Goal: Task Accomplishment & Management: Complete application form

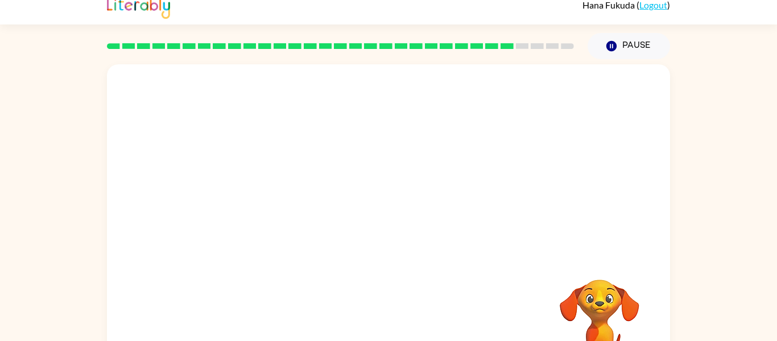
scroll to position [59, 0]
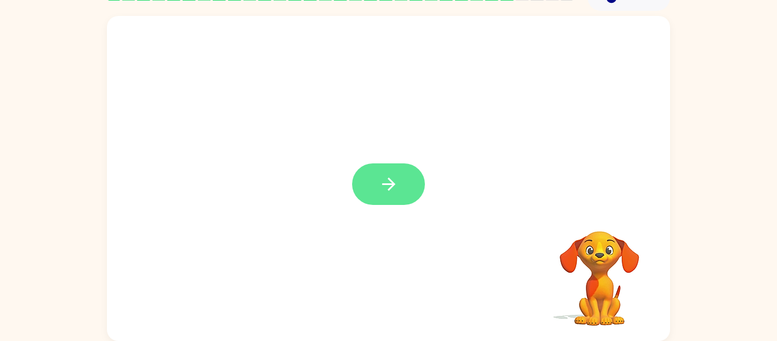
click at [392, 180] on icon "button" at bounding box center [389, 184] width 20 height 20
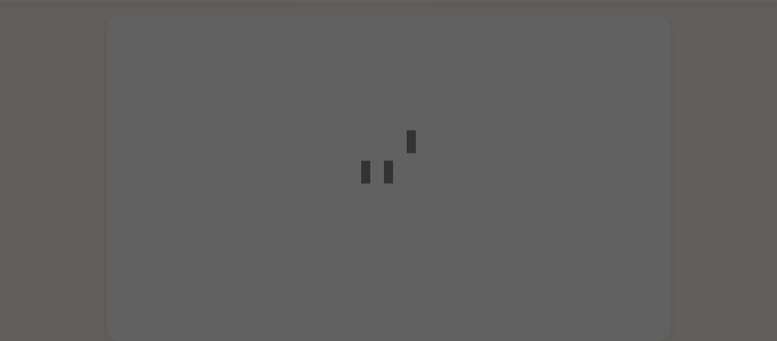
scroll to position [33, 0]
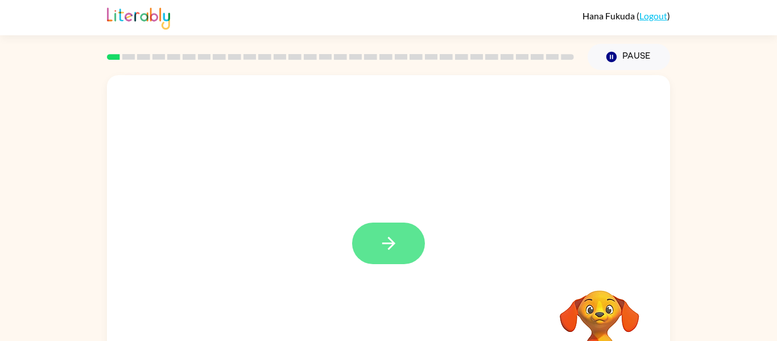
click at [421, 253] on button "button" at bounding box center [388, 243] width 73 height 42
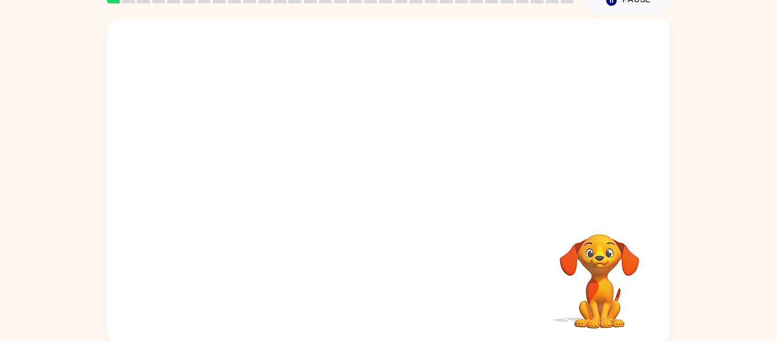
scroll to position [55, 0]
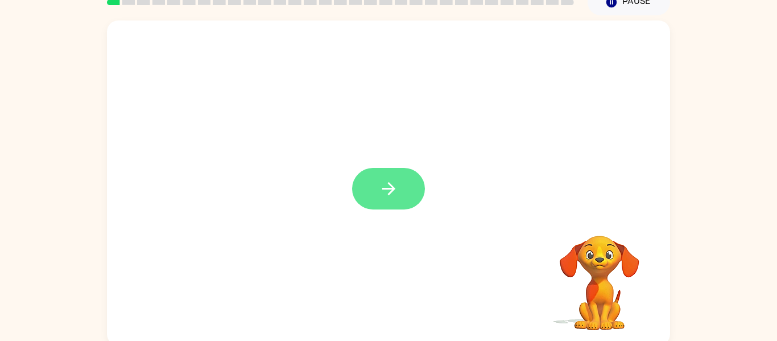
click at [399, 202] on button "button" at bounding box center [388, 189] width 73 height 42
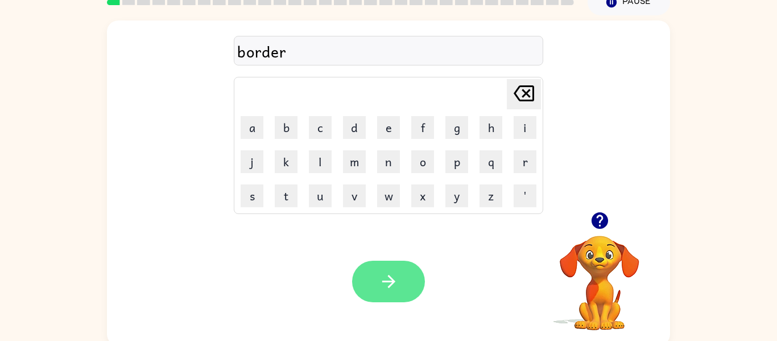
click at [377, 281] on button "button" at bounding box center [388, 282] width 73 height 42
click at [406, 289] on button "button" at bounding box center [388, 282] width 73 height 42
click at [388, 287] on icon "button" at bounding box center [389, 281] width 20 height 20
click at [398, 288] on icon "button" at bounding box center [389, 281] width 20 height 20
click at [386, 298] on button "button" at bounding box center [388, 282] width 73 height 42
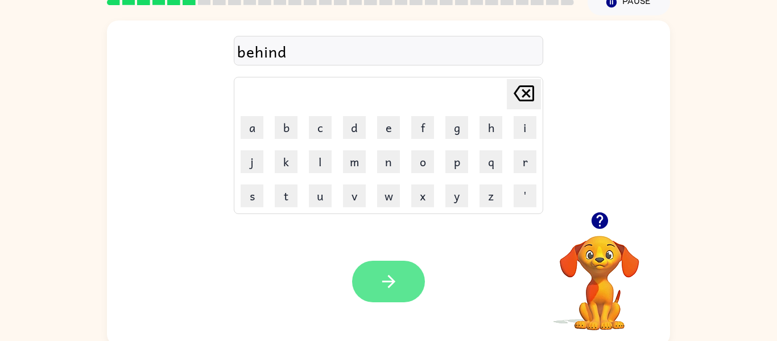
click at [387, 299] on button "button" at bounding box center [388, 282] width 73 height 42
click at [379, 282] on icon "button" at bounding box center [389, 281] width 20 height 20
click at [389, 276] on icon "button" at bounding box center [388, 281] width 13 height 13
click at [398, 289] on icon "button" at bounding box center [389, 281] width 20 height 20
click at [376, 272] on button "button" at bounding box center [388, 282] width 73 height 42
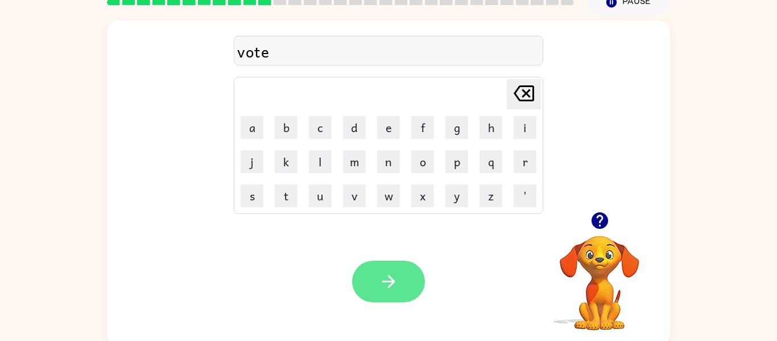
click at [378, 282] on button "button" at bounding box center [388, 282] width 73 height 42
click at [391, 283] on icon "button" at bounding box center [389, 281] width 20 height 20
click at [392, 278] on icon "button" at bounding box center [389, 281] width 20 height 20
click at [401, 278] on button "button" at bounding box center [388, 282] width 73 height 42
click at [380, 282] on icon "button" at bounding box center [389, 281] width 20 height 20
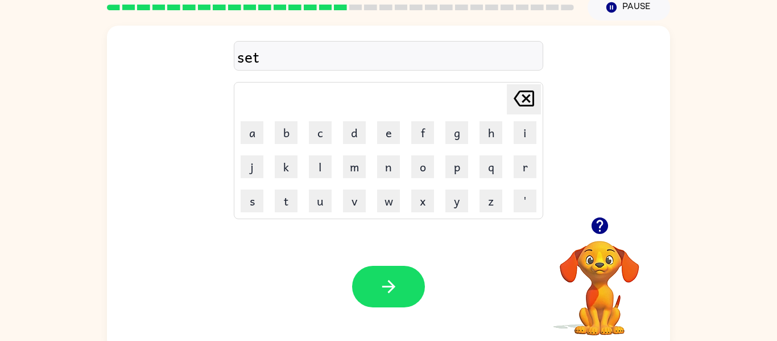
scroll to position [32, 0]
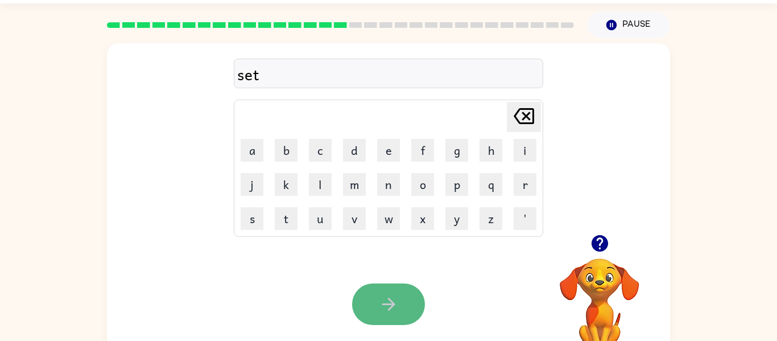
click at [377, 302] on button "button" at bounding box center [388, 304] width 73 height 42
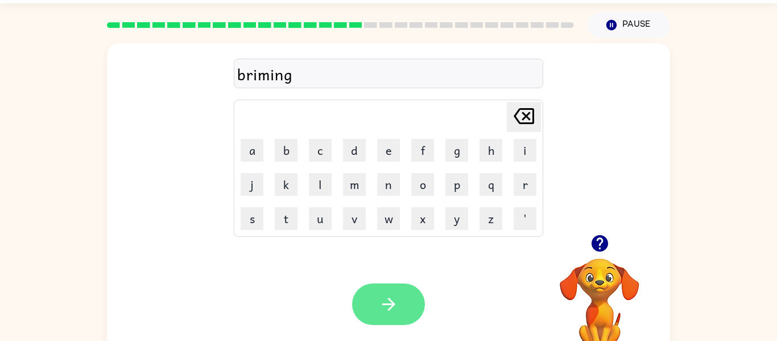
click at [391, 311] on icon "button" at bounding box center [389, 304] width 20 height 20
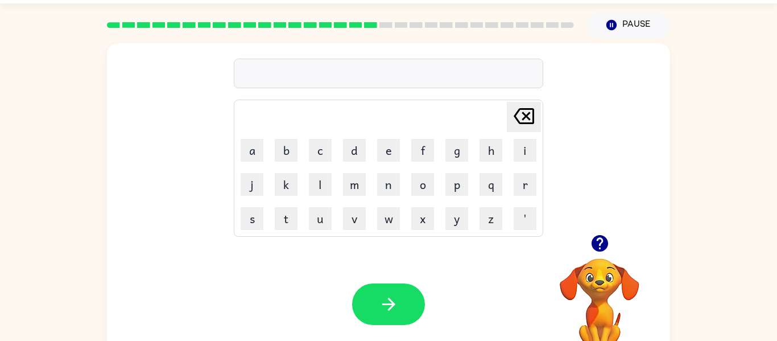
click at [602, 248] on icon "button" at bounding box center [599, 243] width 17 height 17
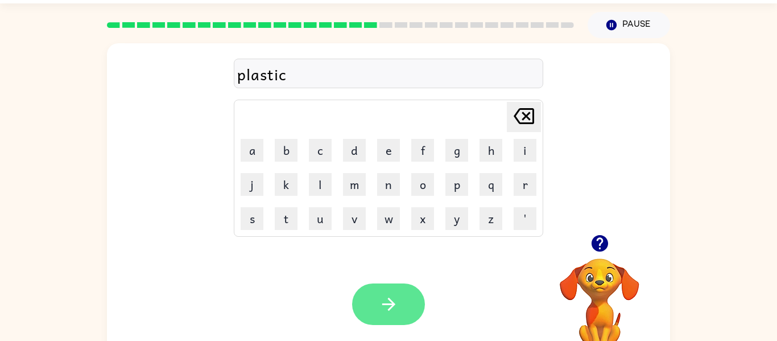
click at [390, 299] on icon "button" at bounding box center [388, 304] width 13 height 13
click at [405, 324] on button "button" at bounding box center [388, 304] width 73 height 42
click at [377, 301] on button "button" at bounding box center [388, 304] width 73 height 42
click at [395, 289] on button "button" at bounding box center [388, 304] width 73 height 42
click at [401, 308] on button "button" at bounding box center [388, 304] width 73 height 42
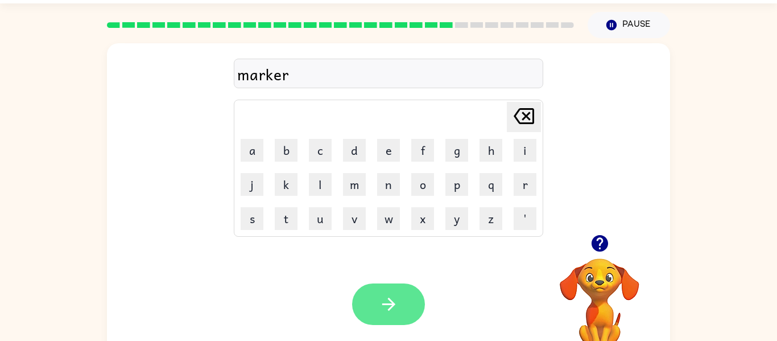
click at [402, 300] on button "button" at bounding box center [388, 304] width 73 height 42
click at [402, 324] on button "button" at bounding box center [388, 304] width 73 height 42
click at [413, 314] on button "button" at bounding box center [388, 304] width 73 height 42
click at [402, 319] on button "button" at bounding box center [388, 304] width 73 height 42
click at [394, 298] on icon "button" at bounding box center [389, 304] width 20 height 20
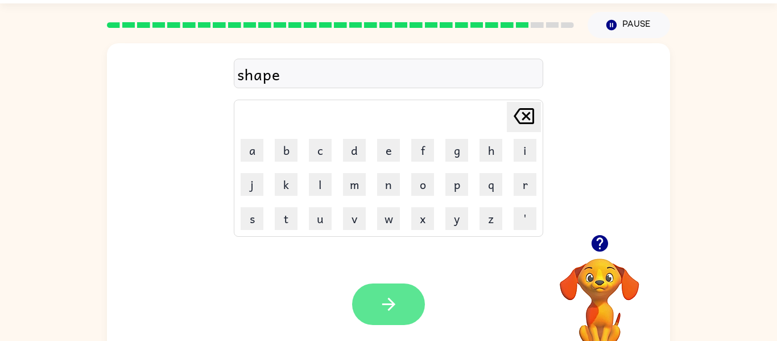
click at [393, 292] on button "button" at bounding box center [388, 304] width 73 height 42
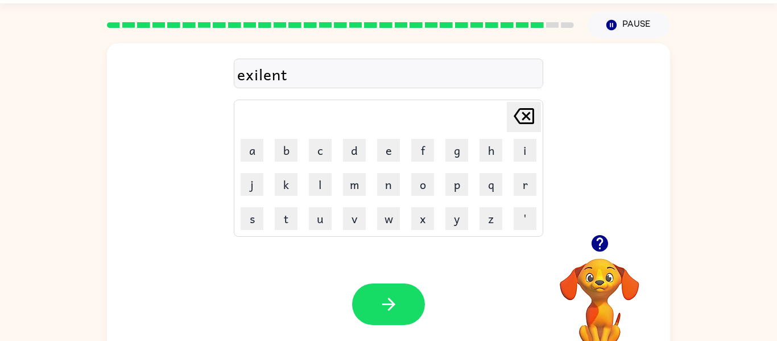
click at [256, 75] on div "exilent" at bounding box center [388, 74] width 303 height 24
click at [385, 300] on icon "button" at bounding box center [389, 304] width 20 height 20
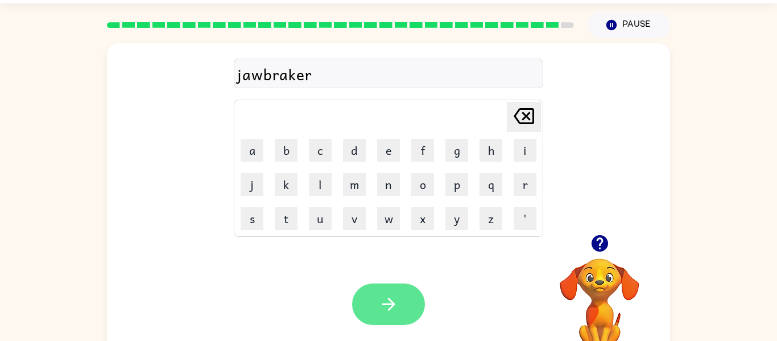
click at [383, 302] on icon "button" at bounding box center [389, 304] width 20 height 20
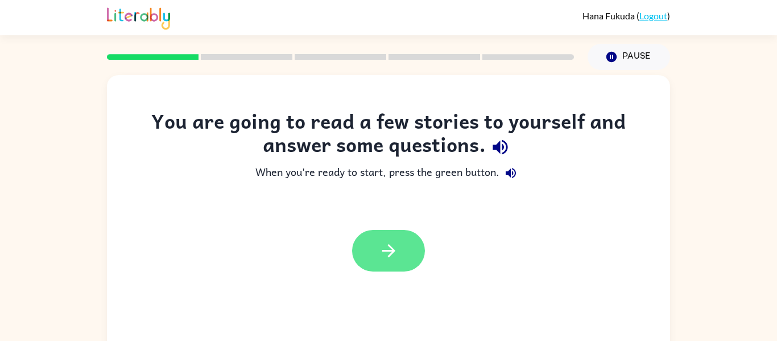
click at [404, 251] on button "button" at bounding box center [388, 251] width 73 height 42
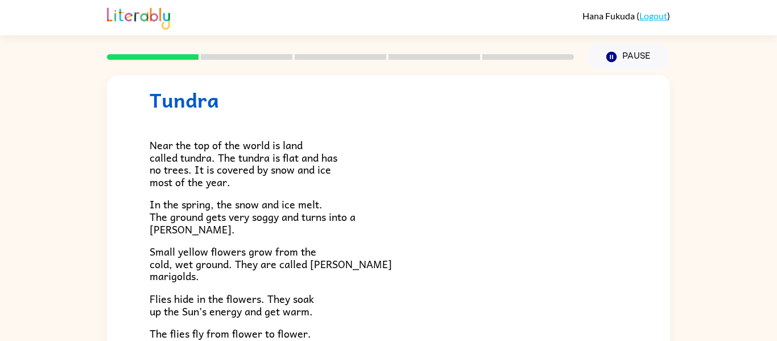
scroll to position [29, 0]
click at [616, 66] on button "Pause Pause" at bounding box center [629, 57] width 83 height 26
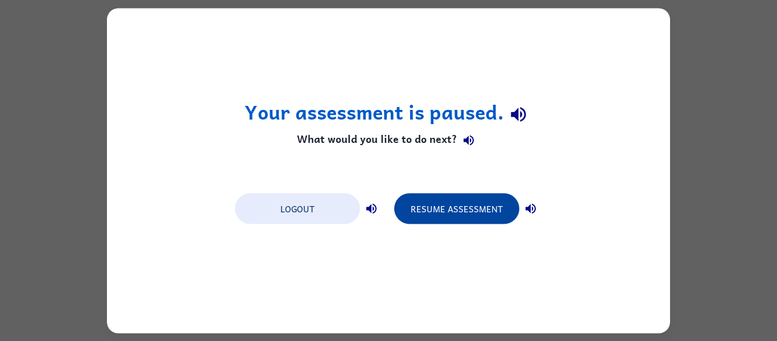
click at [485, 223] on button "Resume Assessment" at bounding box center [456, 208] width 125 height 31
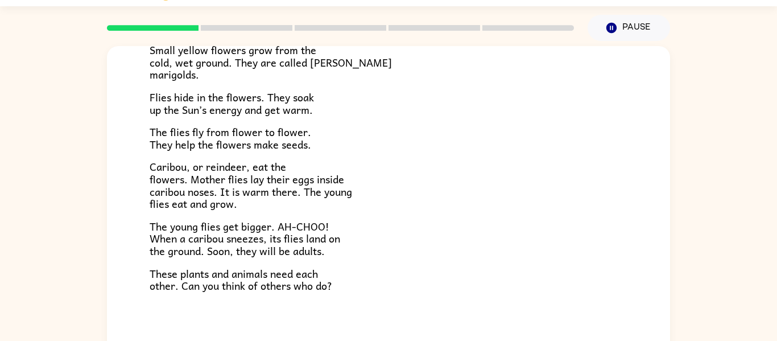
scroll to position [30, 0]
click at [580, 215] on div "Near the top of the world is land called tundra. The tundra is flat and has no …" at bounding box center [389, 101] width 478 height 382
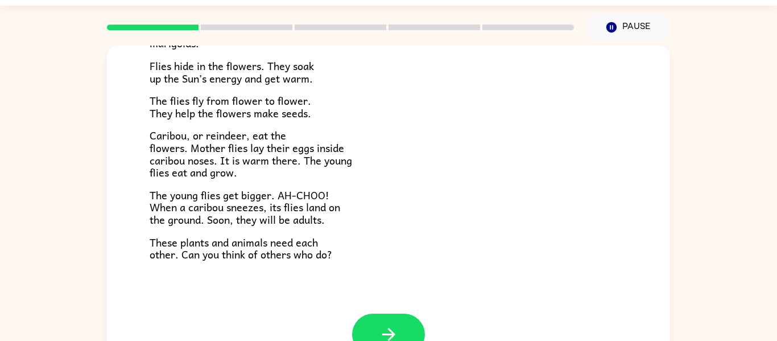
scroll to position [234, 0]
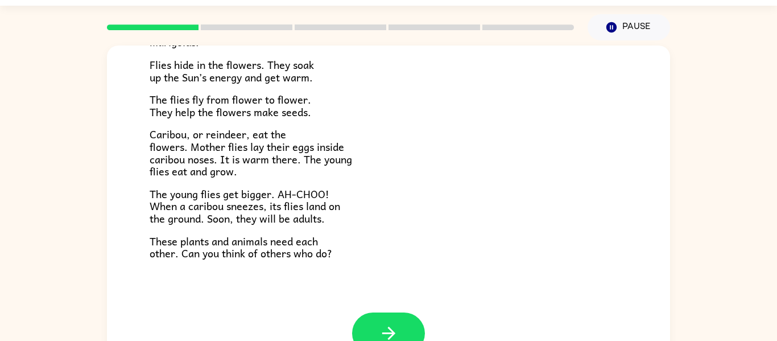
click at [479, 309] on div "Tundra Near the top of the world is land called tundra. The tundra is flat and …" at bounding box center [388, 62] width 563 height 500
click at [751, 91] on div "Tundra Near the top of the world is land called tundra. The tundra is flat and …" at bounding box center [388, 205] width 777 height 330
click at [399, 323] on button "button" at bounding box center [388, 333] width 73 height 42
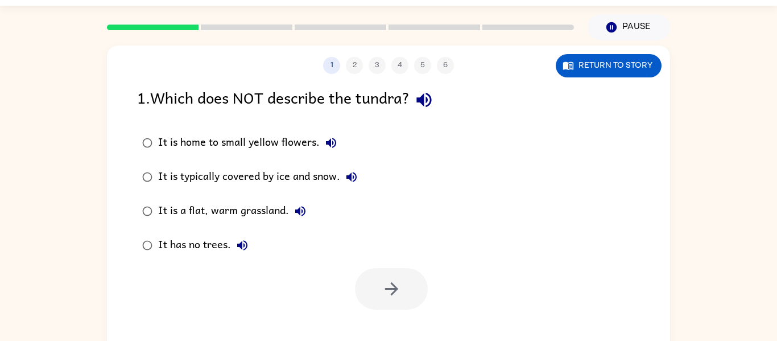
click at [401, 335] on div "1 2 3 4 5 6 Return to story 1 . Which does NOT describe the tundra? It is home …" at bounding box center [388, 208] width 563 height 325
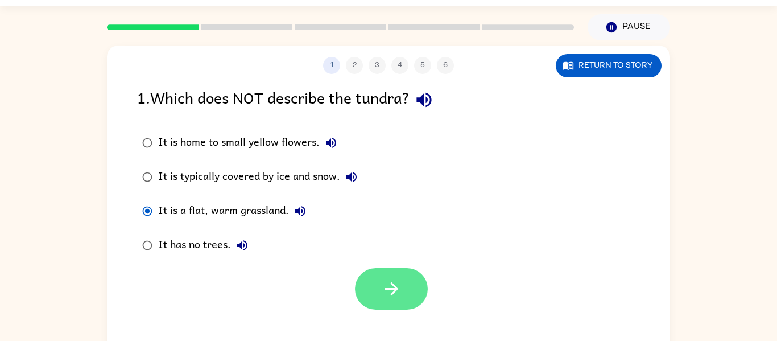
click at [423, 302] on button "button" at bounding box center [391, 289] width 73 height 42
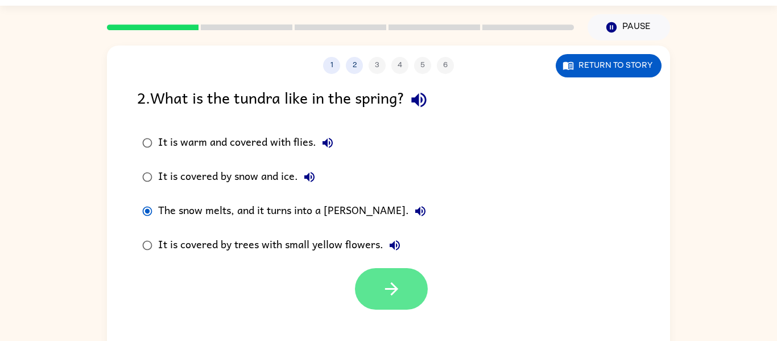
click at [414, 285] on button "button" at bounding box center [391, 289] width 73 height 42
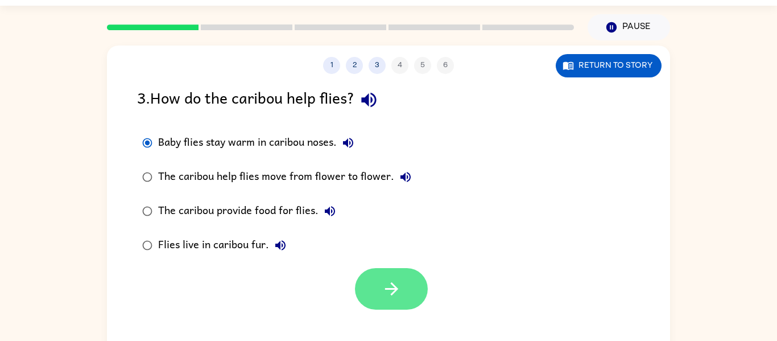
click at [413, 306] on button "button" at bounding box center [391, 289] width 73 height 42
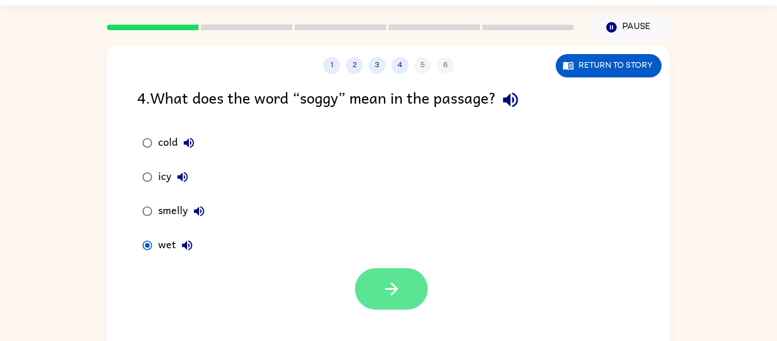
click at [413, 281] on button "button" at bounding box center [391, 289] width 73 height 42
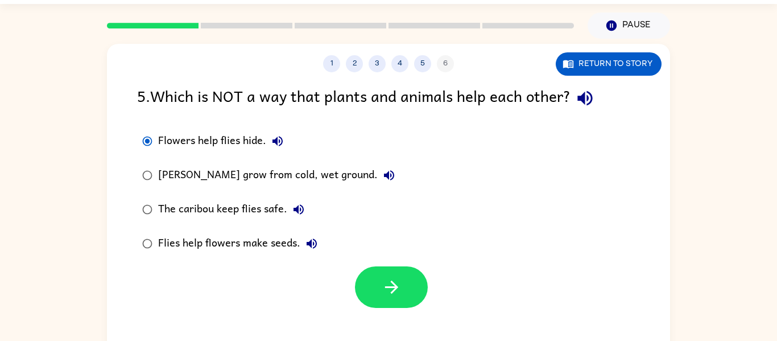
scroll to position [59, 0]
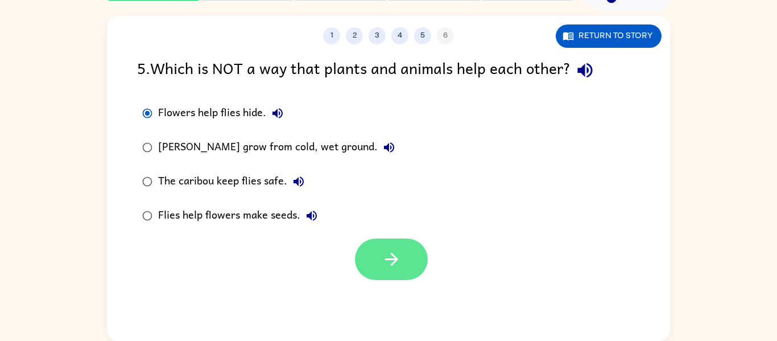
click at [403, 255] on button "button" at bounding box center [391, 259] width 73 height 42
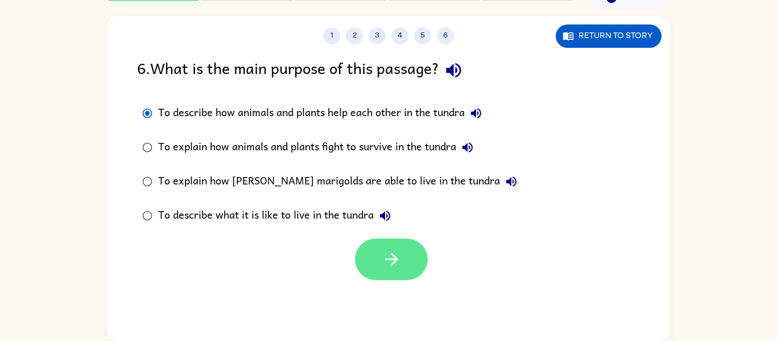
click at [368, 274] on button "button" at bounding box center [391, 259] width 73 height 42
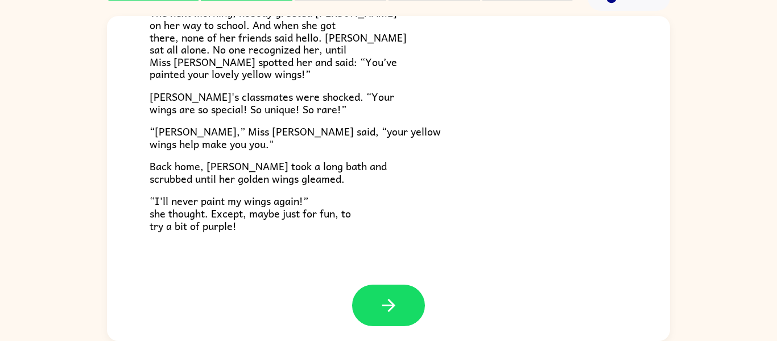
scroll to position [318, 0]
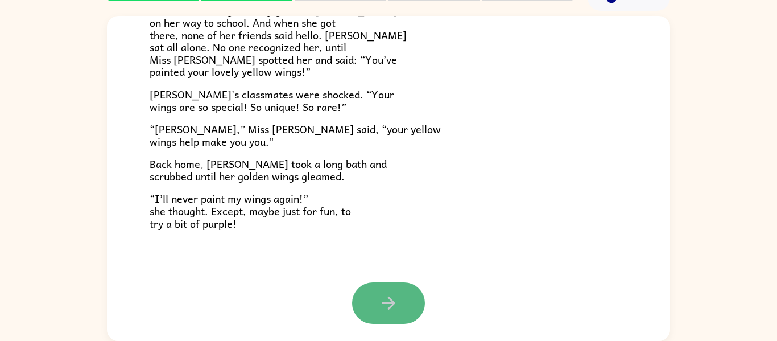
click at [397, 316] on button "button" at bounding box center [388, 303] width 73 height 42
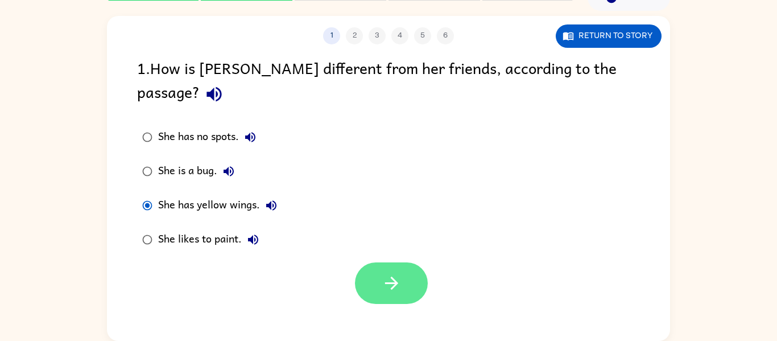
click at [403, 265] on button "button" at bounding box center [391, 283] width 73 height 42
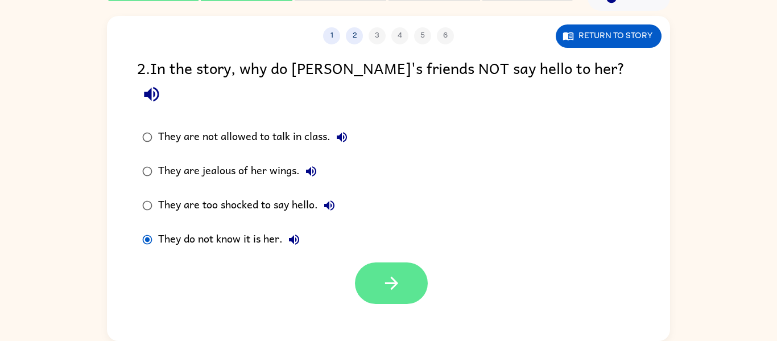
click at [397, 273] on icon "button" at bounding box center [392, 283] width 20 height 20
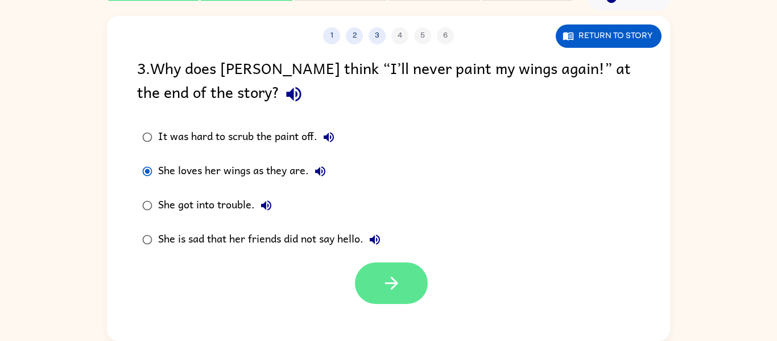
click at [402, 281] on button "button" at bounding box center [391, 283] width 73 height 42
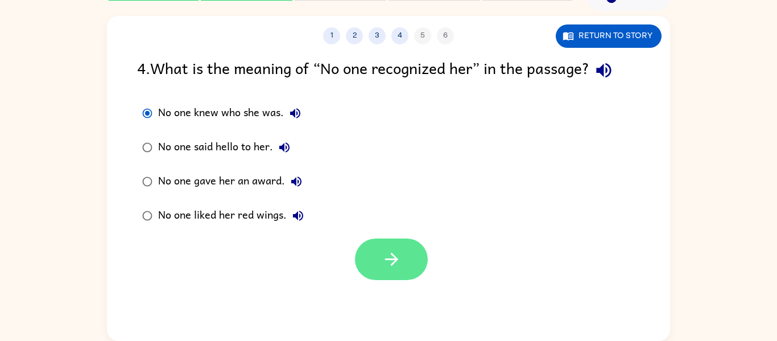
click at [357, 261] on button "button" at bounding box center [391, 259] width 73 height 42
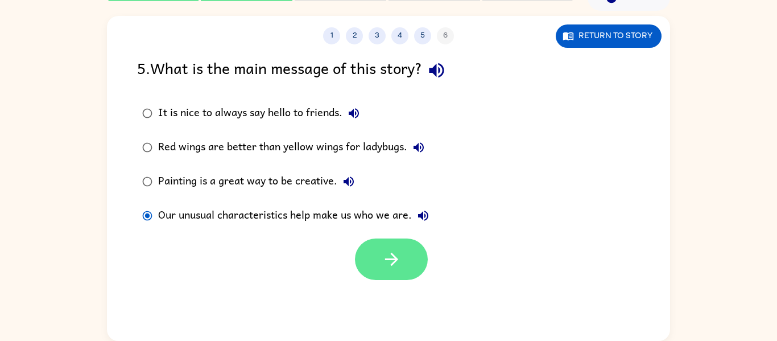
click at [381, 241] on button "button" at bounding box center [391, 259] width 73 height 42
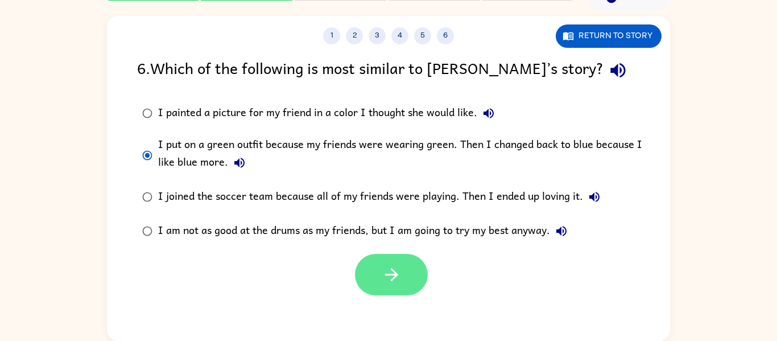
click at [394, 273] on icon "button" at bounding box center [391, 274] width 13 height 13
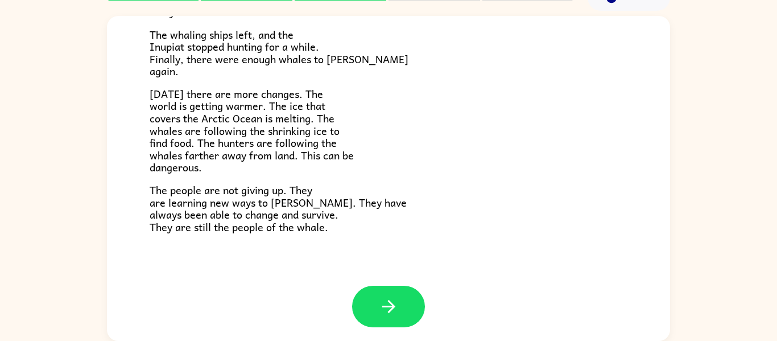
scroll to position [384, 0]
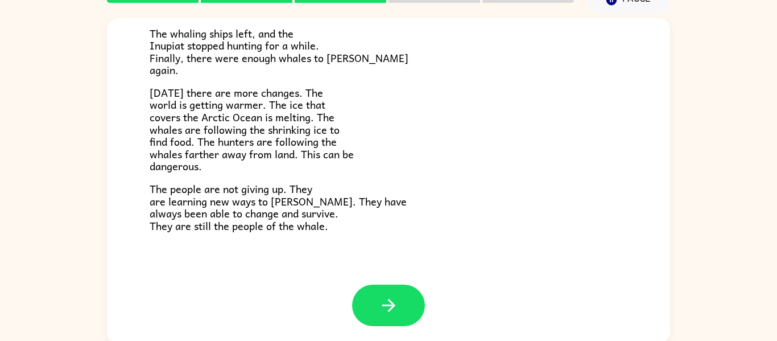
scroll to position [59, 0]
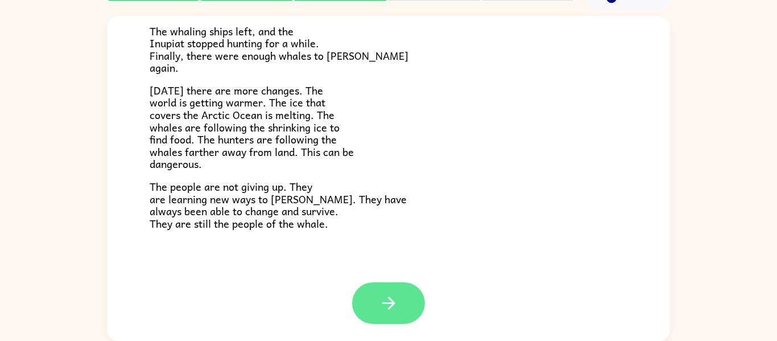
click at [383, 302] on icon "button" at bounding box center [389, 303] width 20 height 20
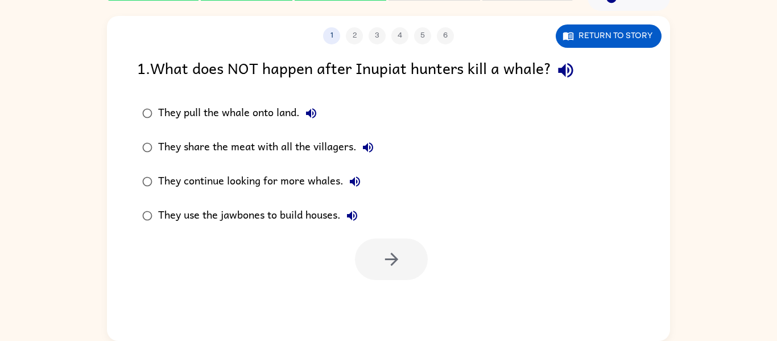
scroll to position [0, 0]
click at [425, 263] on button "button" at bounding box center [391, 259] width 73 height 42
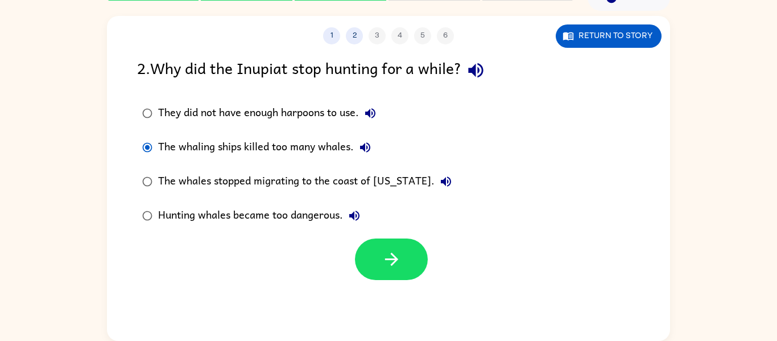
click at [426, 269] on div at bounding box center [391, 259] width 73 height 42
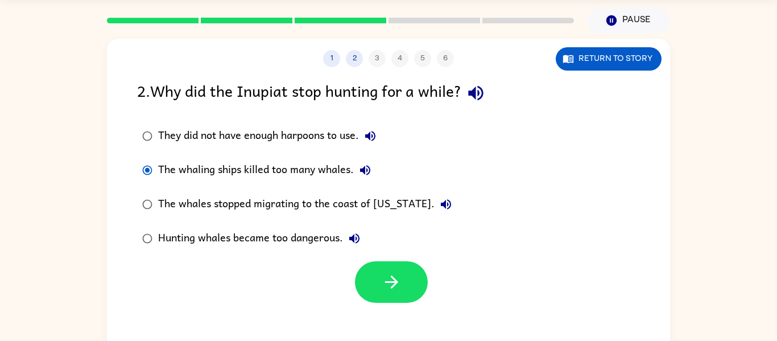
scroll to position [36, 0]
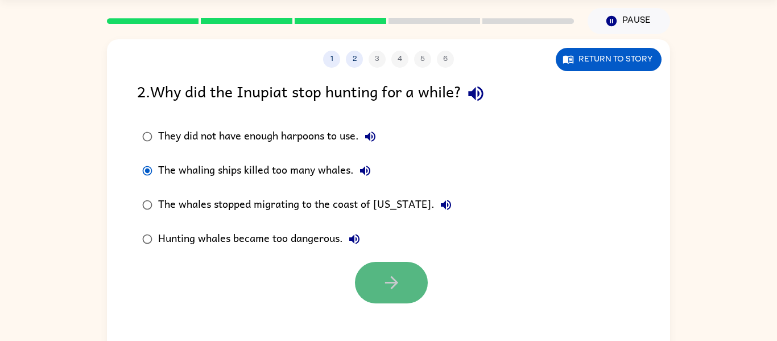
click at [403, 268] on button "button" at bounding box center [391, 283] width 73 height 42
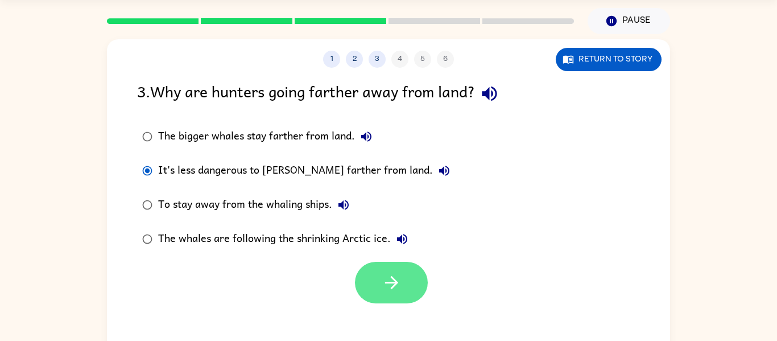
click at [405, 290] on button "button" at bounding box center [391, 283] width 73 height 42
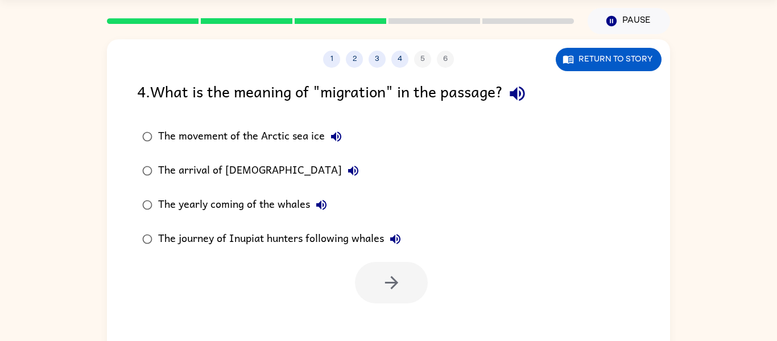
click at [119, 221] on div "4 . What is the meaning of "migration" in the passage? The movement of the Arct…" at bounding box center [388, 191] width 563 height 224
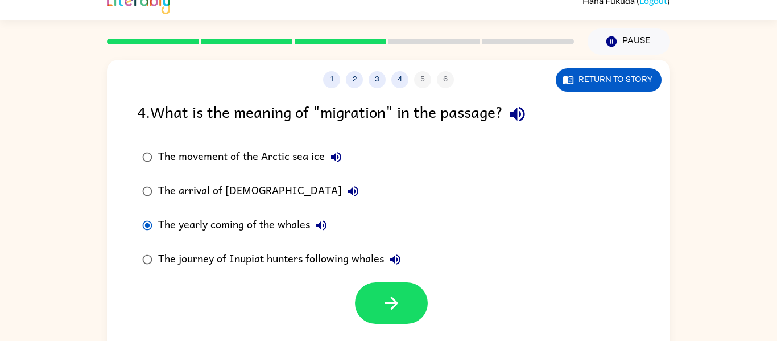
scroll to position [15, 0]
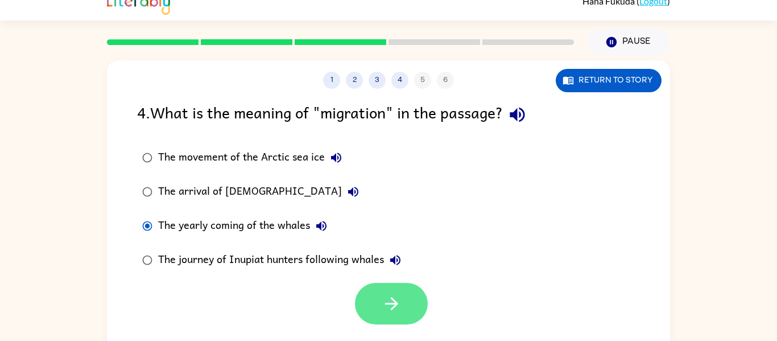
click at [394, 304] on icon "button" at bounding box center [391, 303] width 13 height 13
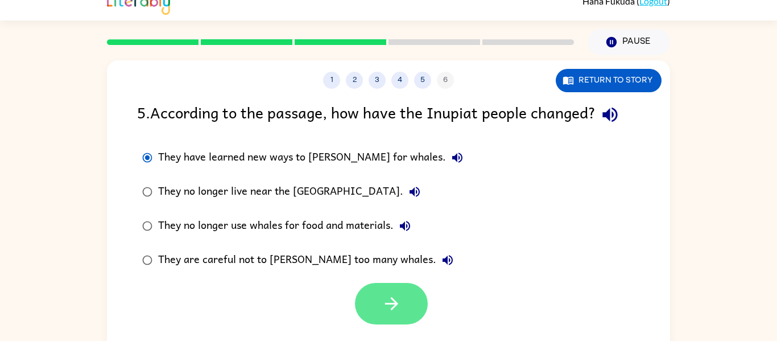
click at [402, 310] on button "button" at bounding box center [391, 304] width 73 height 42
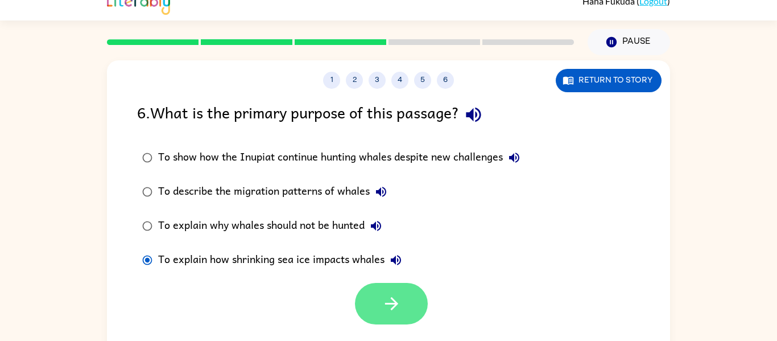
click at [366, 287] on button "button" at bounding box center [391, 304] width 73 height 42
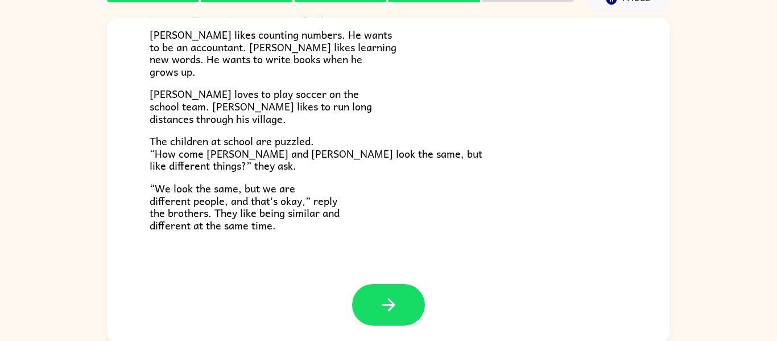
scroll to position [59, 0]
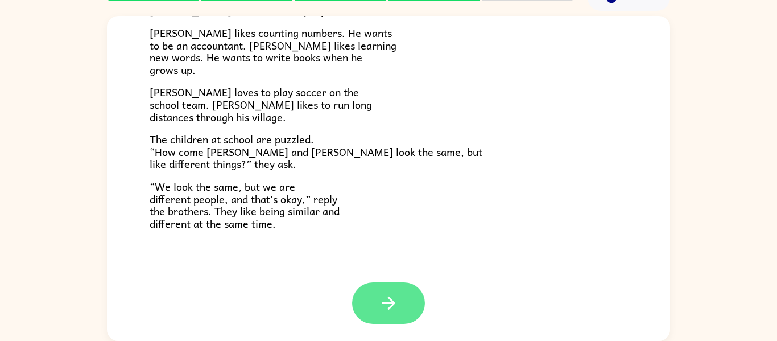
click at [402, 304] on button "button" at bounding box center [388, 303] width 73 height 42
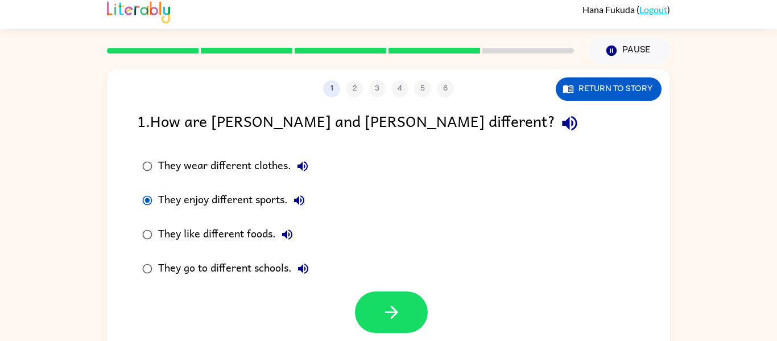
scroll to position [6, 0]
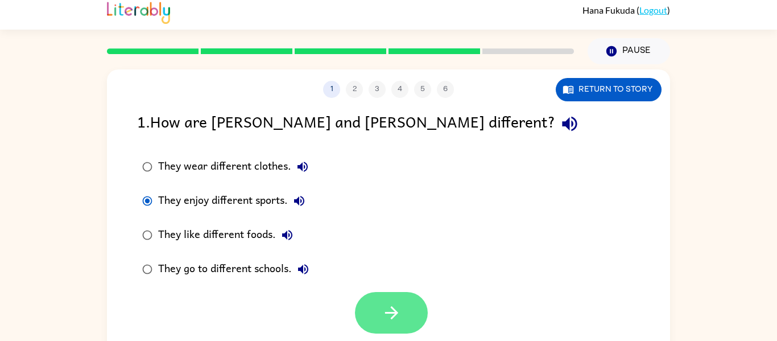
click at [393, 303] on icon "button" at bounding box center [392, 313] width 20 height 20
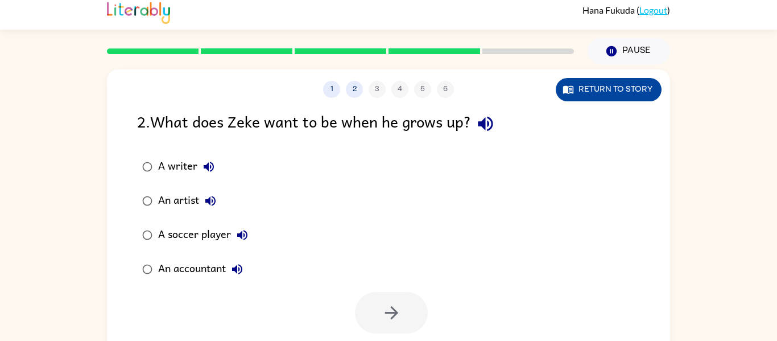
click at [605, 89] on button "Return to story" at bounding box center [609, 89] width 106 height 23
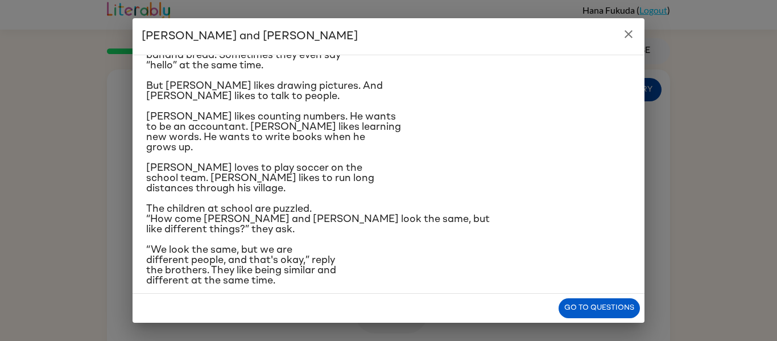
scroll to position [135, 0]
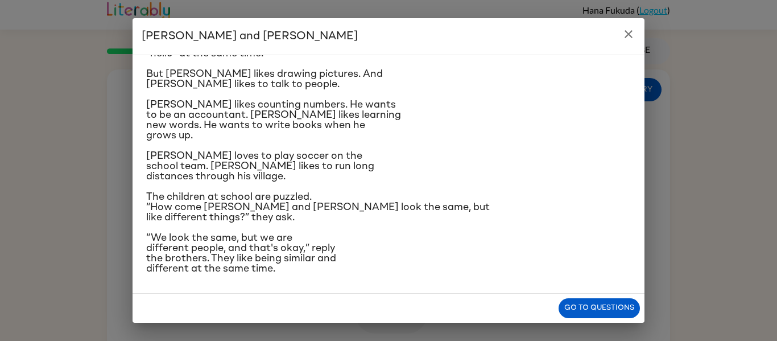
click at [628, 34] on icon "close" at bounding box center [629, 34] width 8 height 8
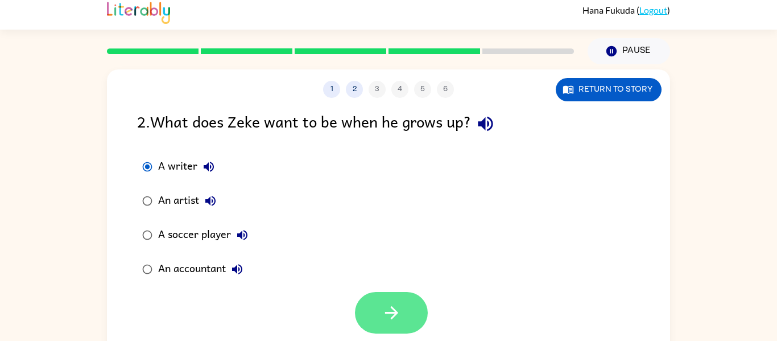
click at [398, 320] on icon "button" at bounding box center [392, 313] width 20 height 20
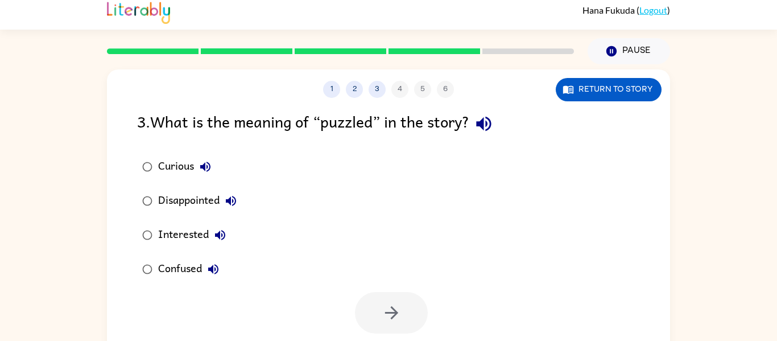
scroll to position [18, 0]
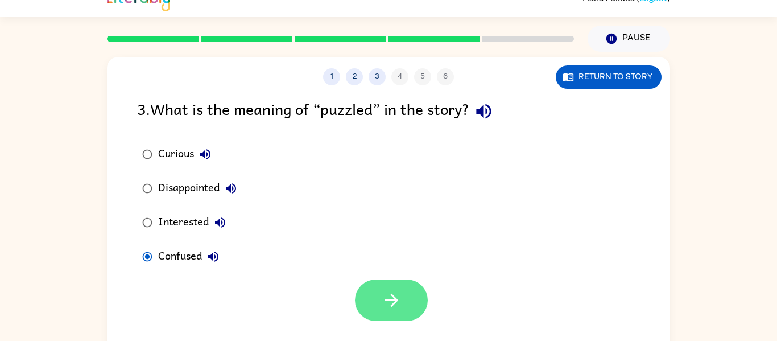
click at [403, 303] on button "button" at bounding box center [391, 300] width 73 height 42
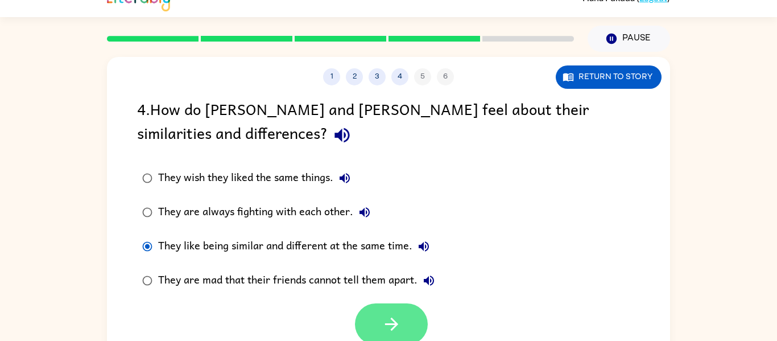
click at [407, 329] on button "button" at bounding box center [391, 324] width 73 height 42
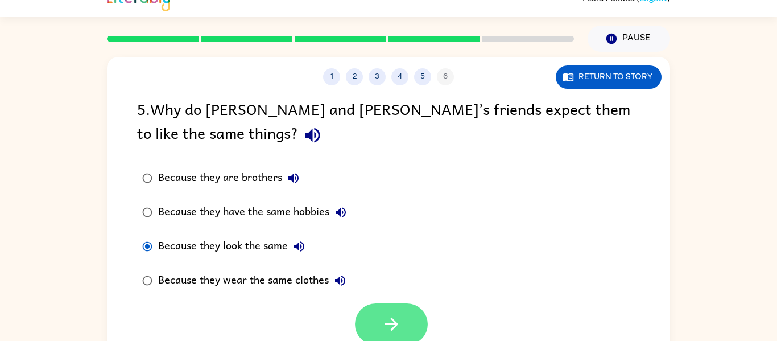
click at [390, 318] on icon "button" at bounding box center [392, 324] width 20 height 20
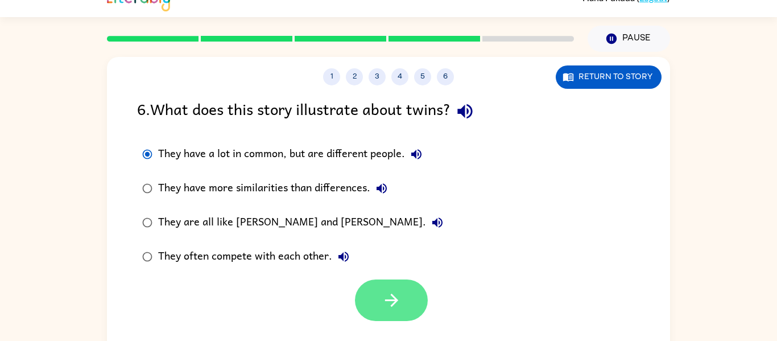
click at [390, 287] on button "button" at bounding box center [391, 300] width 73 height 42
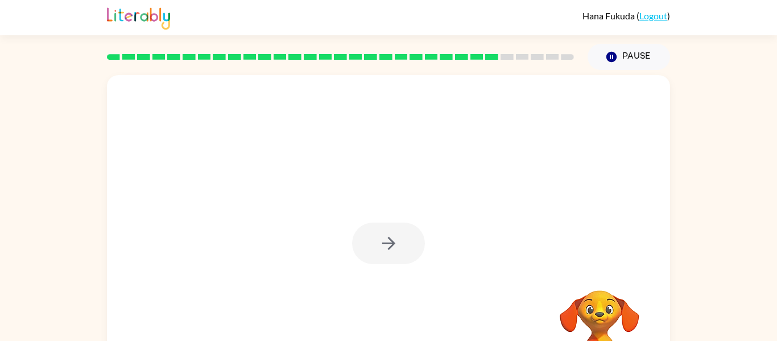
click at [644, 188] on div at bounding box center [388, 237] width 563 height 325
click at [630, 173] on div at bounding box center [388, 237] width 563 height 325
click at [719, 252] on div "Your browser must support playing .mp4 files to use Literably. Please try using…" at bounding box center [388, 235] width 777 height 330
click at [395, 249] on icon "button" at bounding box center [389, 243] width 20 height 20
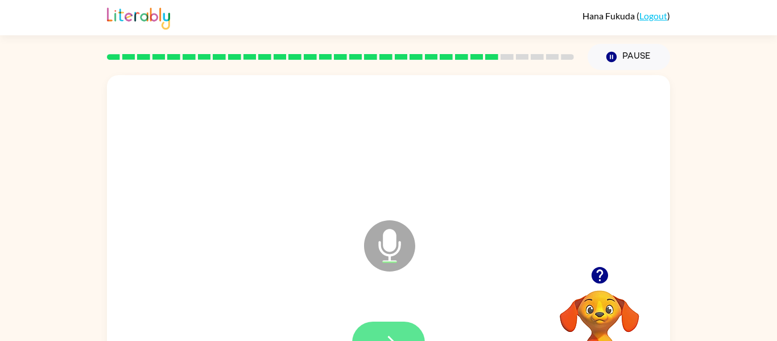
click at [395, 328] on button "button" at bounding box center [388, 343] width 73 height 42
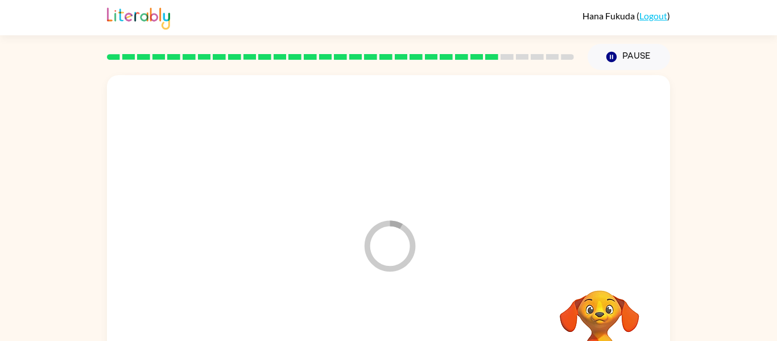
click at [721, 291] on div "Loader Your response is being sent to our graders Your browser must support pla…" at bounding box center [388, 235] width 777 height 330
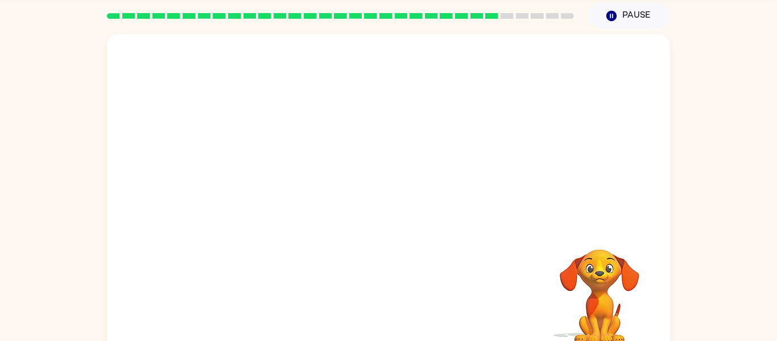
scroll to position [59, 0]
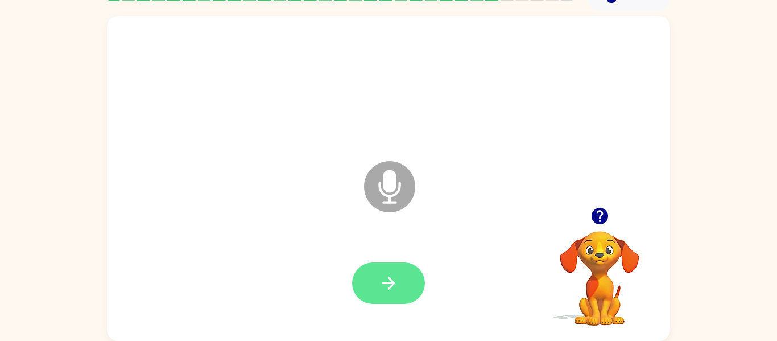
click at [422, 294] on button "button" at bounding box center [388, 283] width 73 height 42
click at [417, 284] on button "button" at bounding box center [388, 283] width 73 height 42
click at [393, 285] on icon "button" at bounding box center [388, 283] width 13 height 13
click at [400, 281] on button "button" at bounding box center [388, 283] width 73 height 42
click at [412, 286] on button "button" at bounding box center [388, 283] width 73 height 42
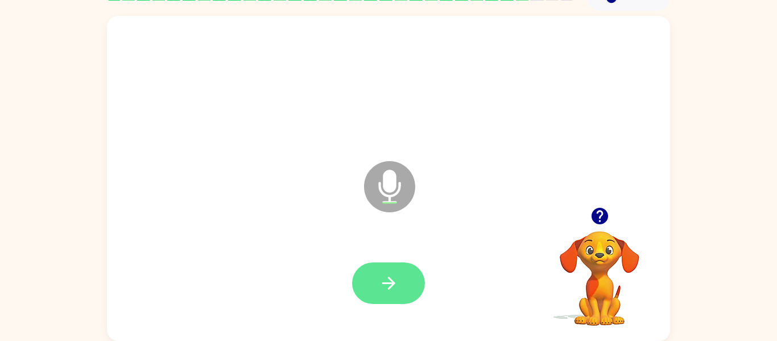
click at [412, 295] on button "button" at bounding box center [388, 283] width 73 height 42
click at [402, 293] on button "button" at bounding box center [388, 283] width 73 height 42
click at [391, 278] on icon "button" at bounding box center [389, 283] width 20 height 20
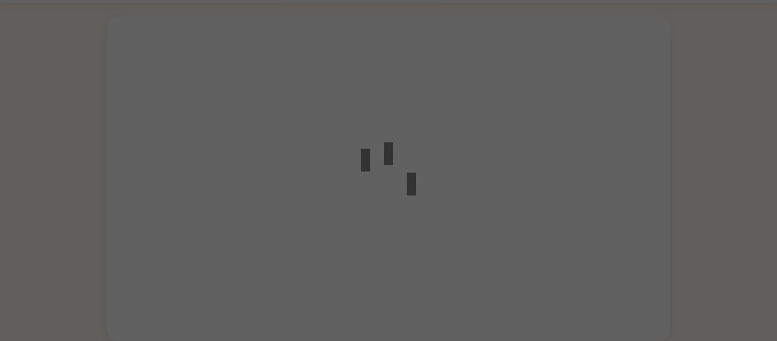
scroll to position [33, 0]
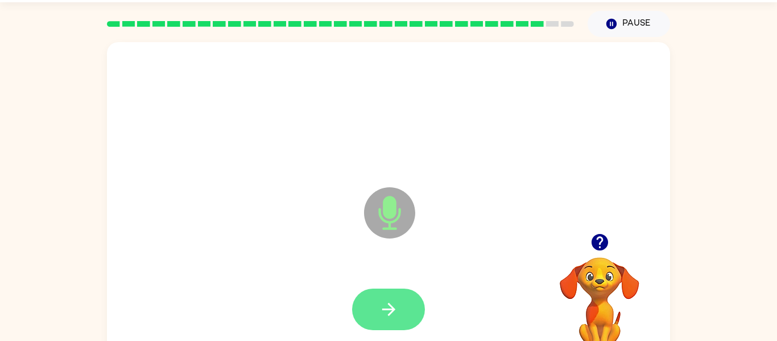
click at [407, 312] on button "button" at bounding box center [388, 310] width 73 height 42
click at [397, 309] on icon "button" at bounding box center [389, 309] width 20 height 20
click at [380, 304] on icon "button" at bounding box center [389, 309] width 20 height 20
click at [391, 307] on icon "button" at bounding box center [389, 309] width 20 height 20
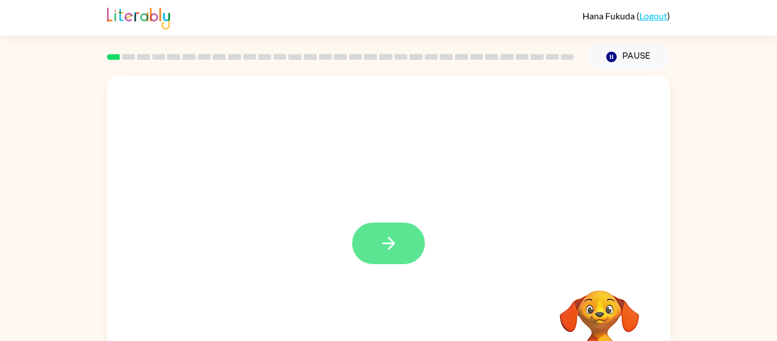
click at [381, 253] on icon "button" at bounding box center [389, 243] width 20 height 20
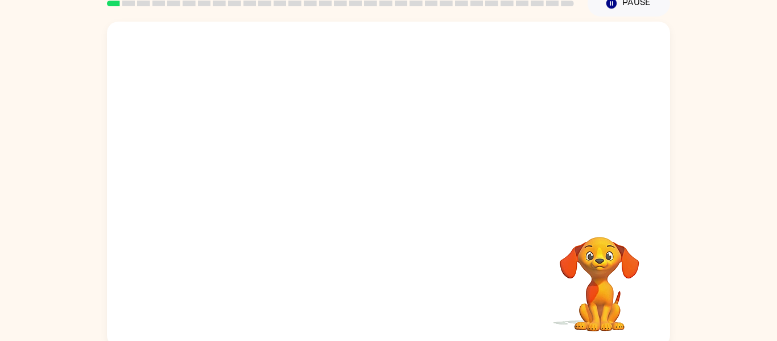
scroll to position [59, 0]
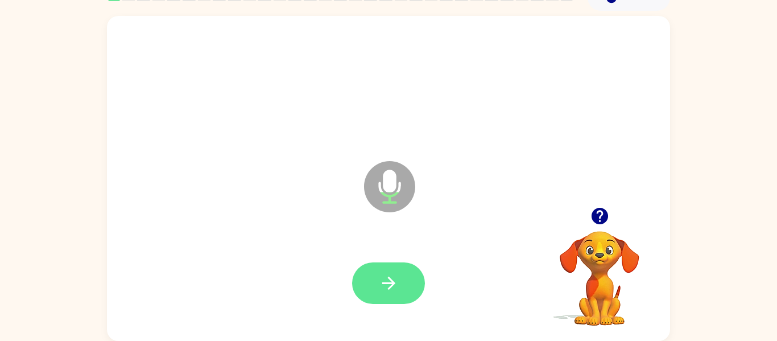
click at [374, 273] on button "button" at bounding box center [388, 283] width 73 height 42
click at [394, 294] on button "button" at bounding box center [388, 283] width 73 height 42
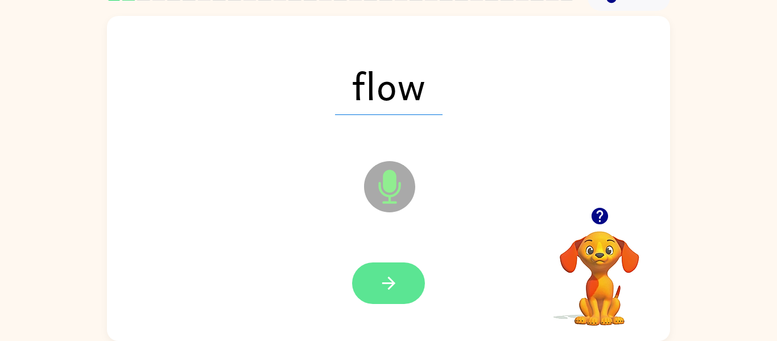
click at [391, 286] on icon "button" at bounding box center [388, 283] width 13 height 13
click at [386, 287] on icon "button" at bounding box center [389, 283] width 20 height 20
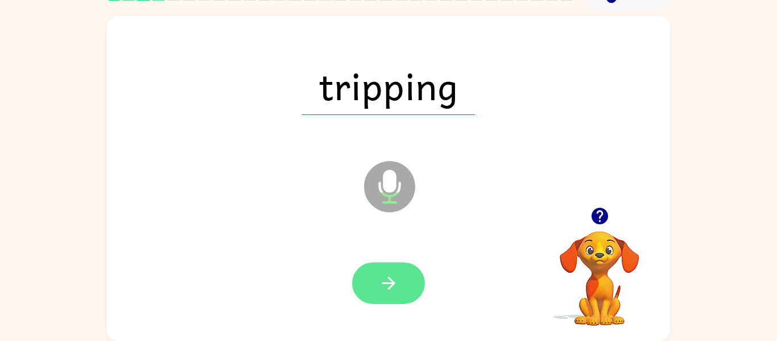
click at [398, 284] on icon "button" at bounding box center [389, 283] width 20 height 20
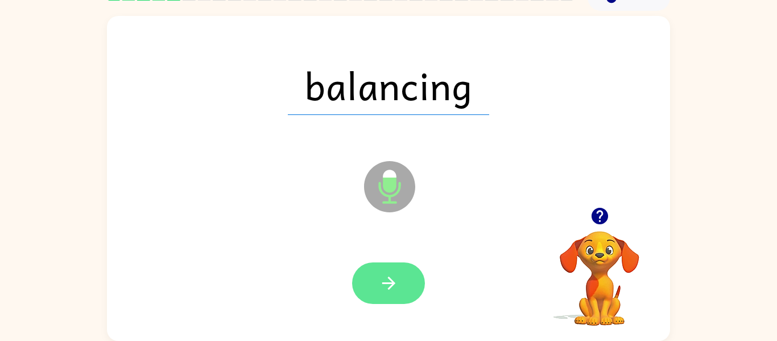
click at [395, 287] on icon "button" at bounding box center [389, 283] width 20 height 20
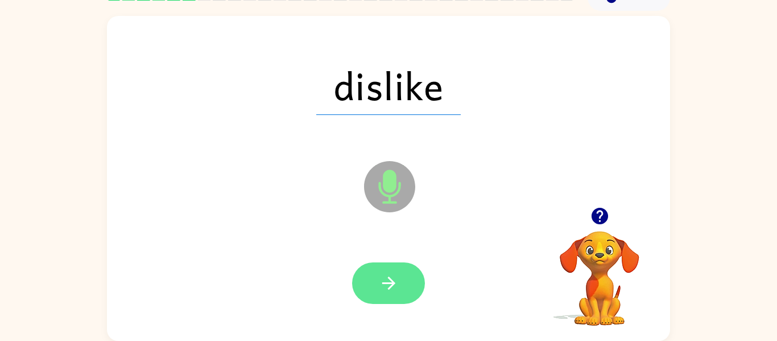
click at [395, 286] on icon "button" at bounding box center [389, 283] width 20 height 20
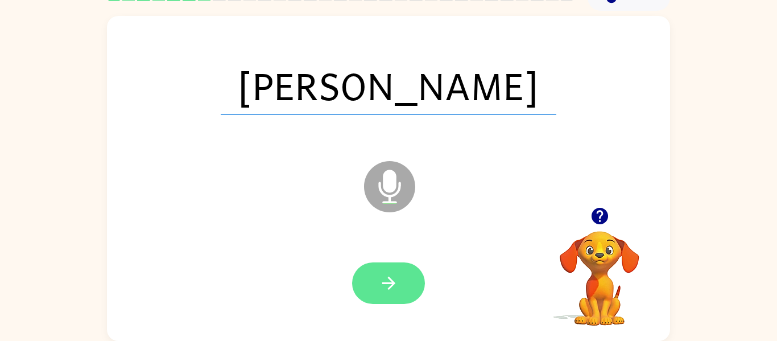
click at [403, 294] on button "button" at bounding box center [388, 283] width 73 height 42
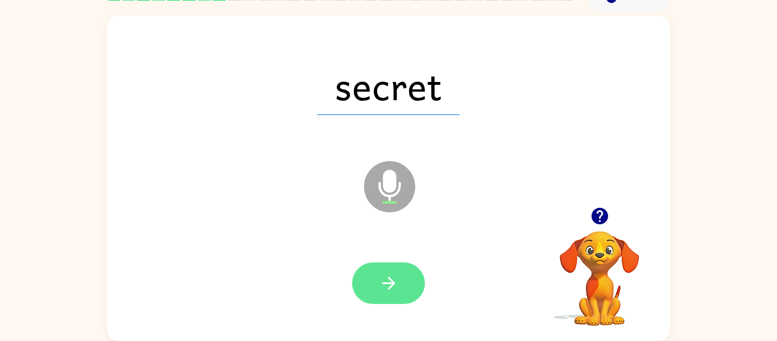
click at [395, 296] on button "button" at bounding box center [388, 283] width 73 height 42
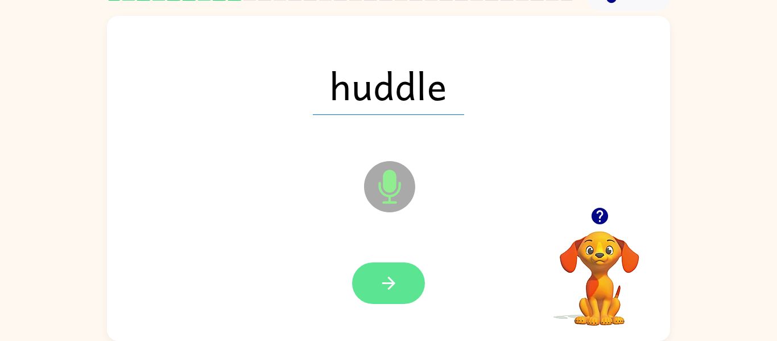
click at [378, 287] on button "button" at bounding box center [388, 283] width 73 height 42
click at [383, 290] on icon "button" at bounding box center [389, 283] width 20 height 20
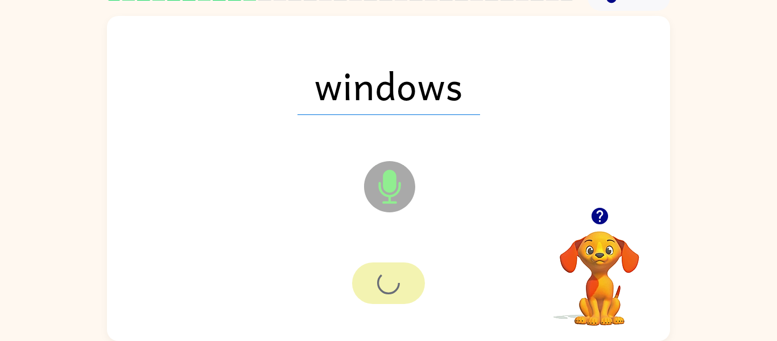
click at [382, 290] on div at bounding box center [388, 283] width 73 height 42
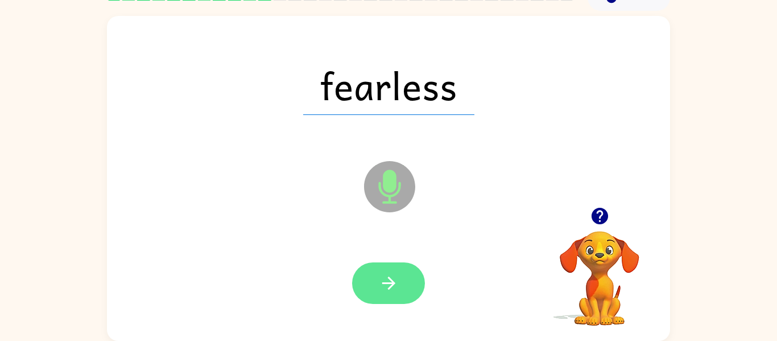
click at [380, 286] on icon "button" at bounding box center [389, 283] width 20 height 20
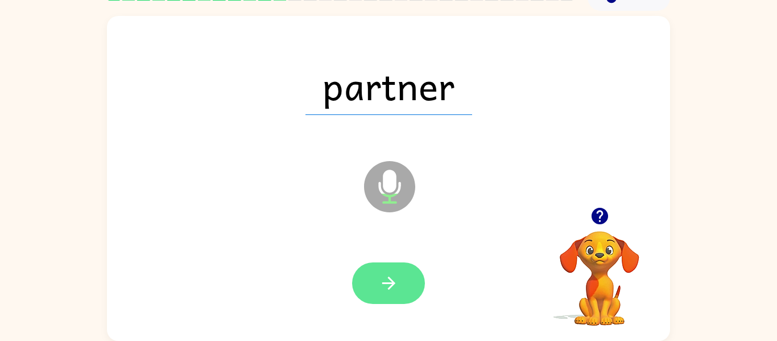
click at [384, 279] on icon "button" at bounding box center [389, 283] width 20 height 20
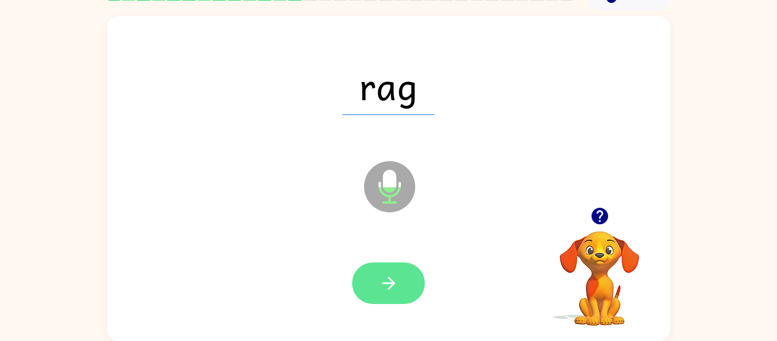
click at [385, 298] on button "button" at bounding box center [388, 283] width 73 height 42
click at [381, 288] on icon "button" at bounding box center [389, 283] width 20 height 20
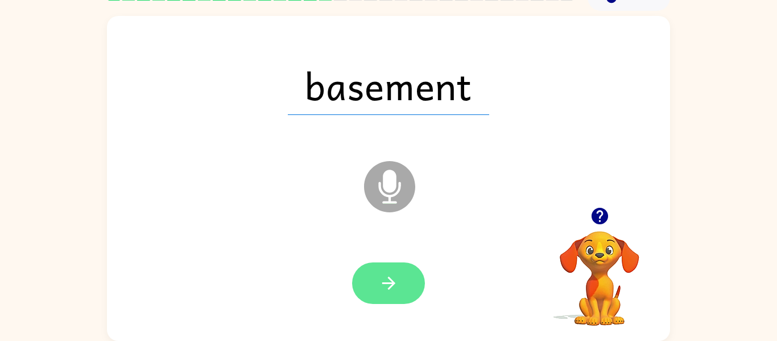
click at [378, 291] on button "button" at bounding box center [388, 283] width 73 height 42
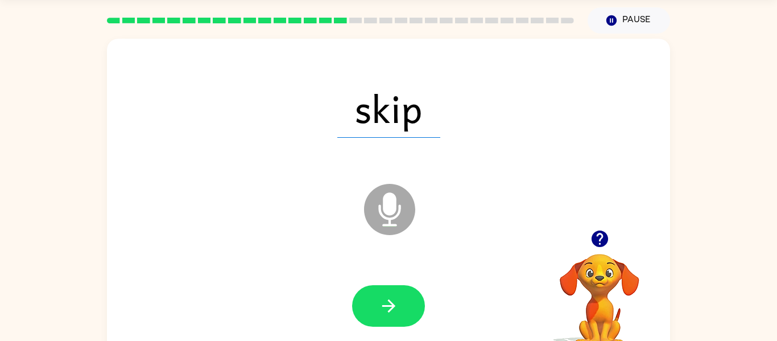
scroll to position [34, 0]
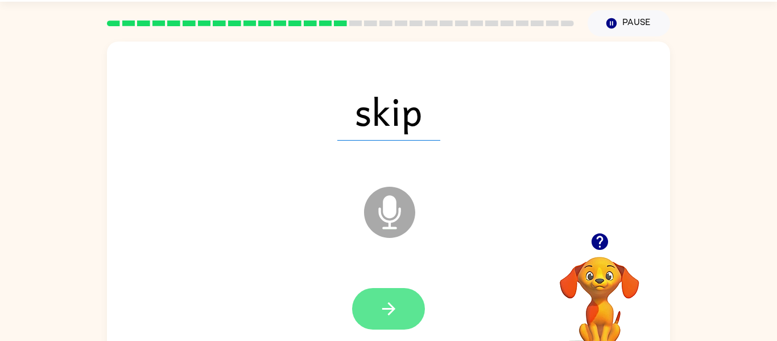
click at [381, 299] on icon "button" at bounding box center [389, 309] width 20 height 20
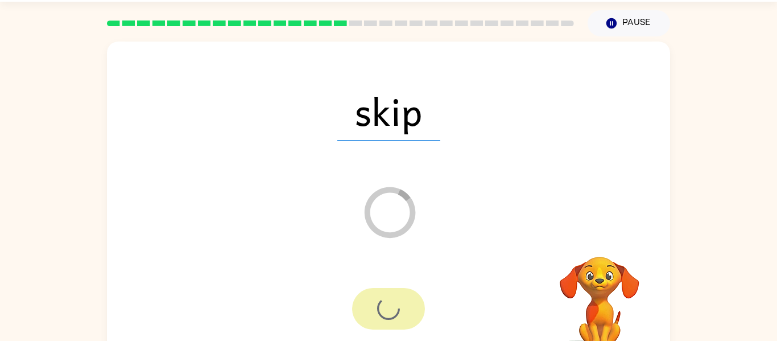
scroll to position [59, 0]
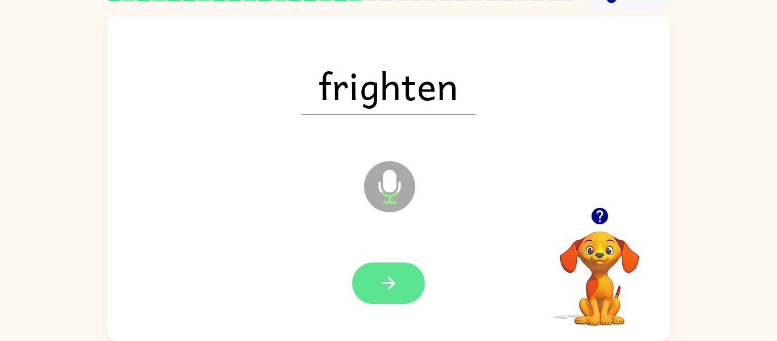
click at [369, 283] on button "button" at bounding box center [388, 283] width 73 height 42
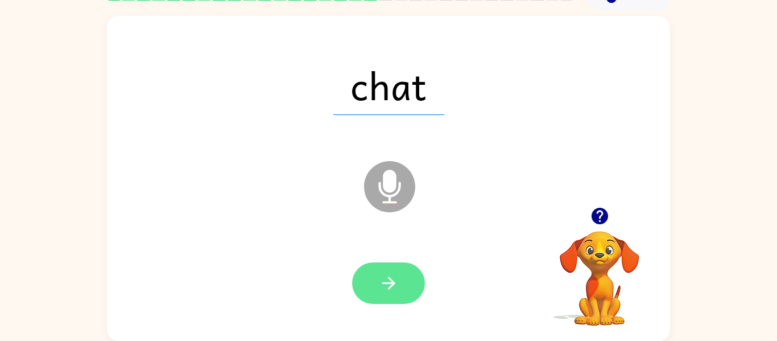
click at [377, 281] on button "button" at bounding box center [388, 283] width 73 height 42
click at [377, 285] on button "button" at bounding box center [388, 283] width 73 height 42
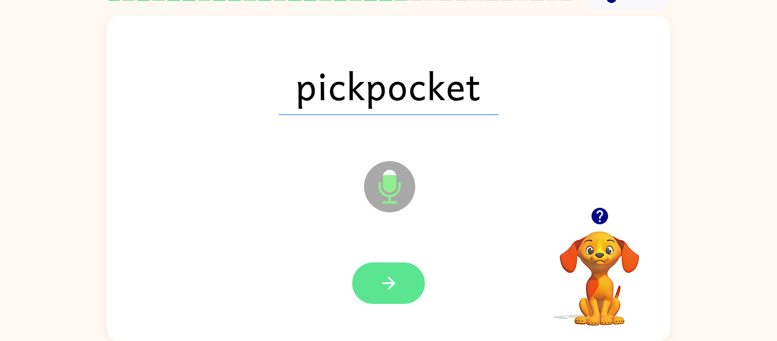
click at [379, 285] on icon "button" at bounding box center [389, 283] width 20 height 20
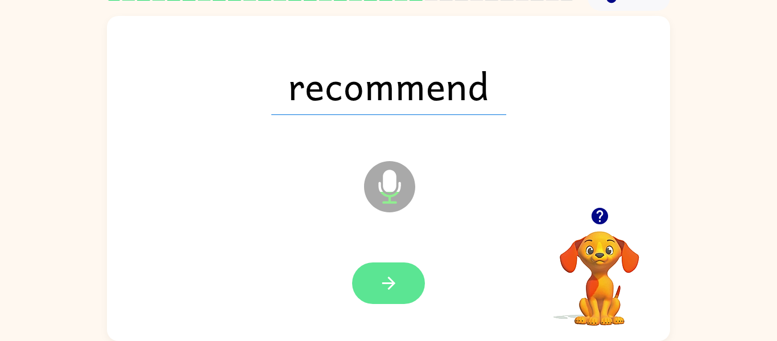
click at [400, 286] on button "button" at bounding box center [388, 283] width 73 height 42
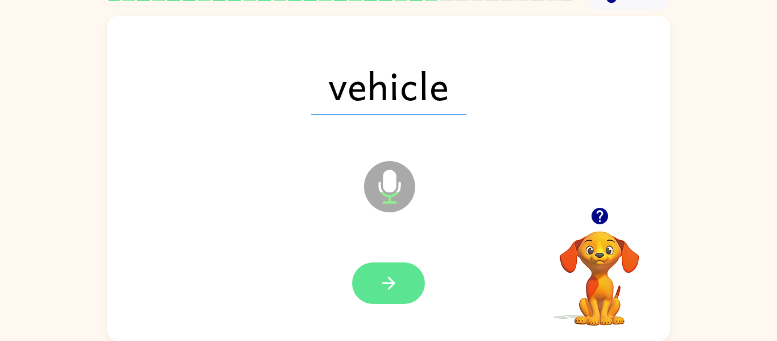
click at [390, 284] on icon "button" at bounding box center [389, 283] width 20 height 20
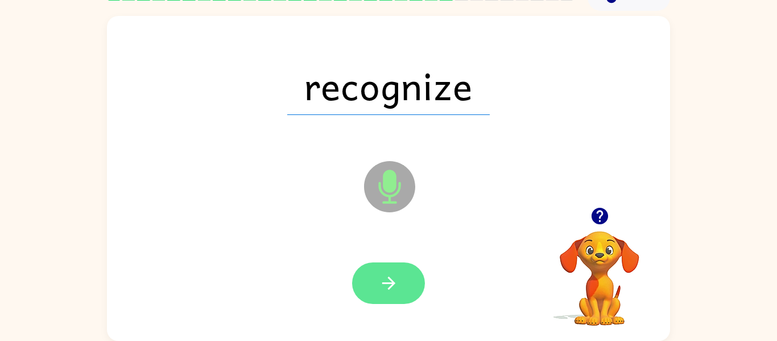
click at [395, 280] on icon "button" at bounding box center [389, 283] width 20 height 20
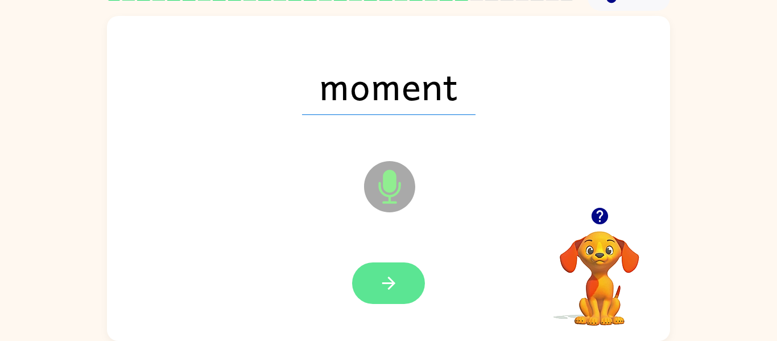
click at [379, 292] on icon "button" at bounding box center [389, 283] width 20 height 20
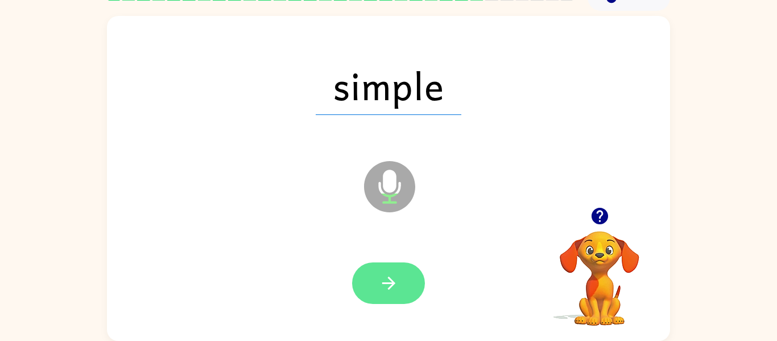
click at [382, 285] on icon "button" at bounding box center [389, 283] width 20 height 20
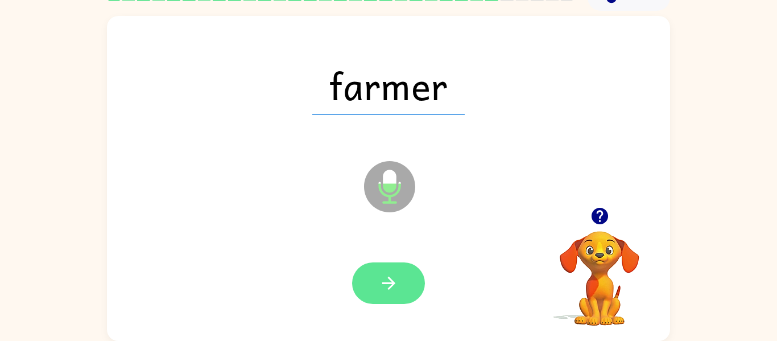
click at [395, 288] on icon "button" at bounding box center [389, 283] width 20 height 20
click at [380, 278] on icon "button" at bounding box center [389, 283] width 20 height 20
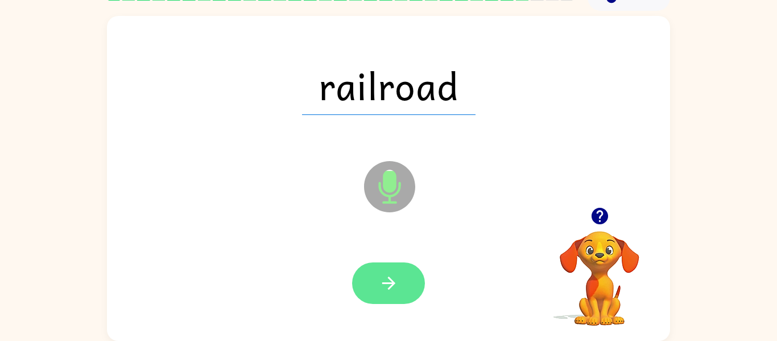
click at [389, 283] on icon "button" at bounding box center [388, 283] width 13 height 13
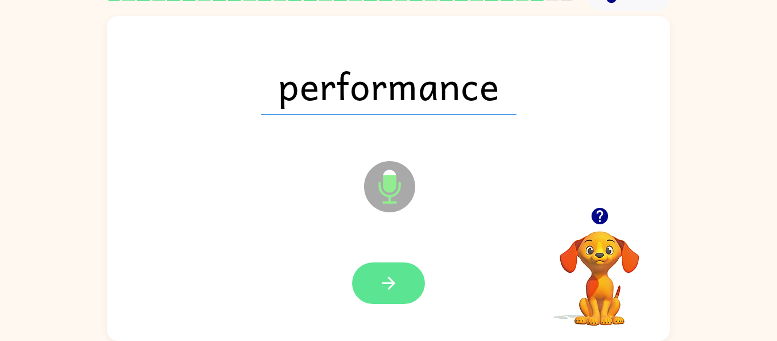
click at [386, 271] on button "button" at bounding box center [388, 283] width 73 height 42
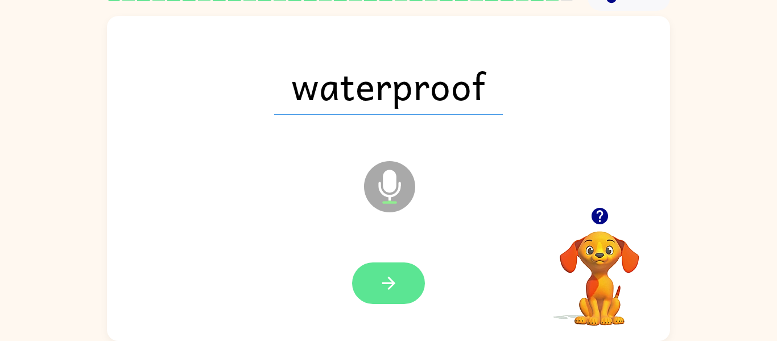
click at [376, 279] on button "button" at bounding box center [388, 283] width 73 height 42
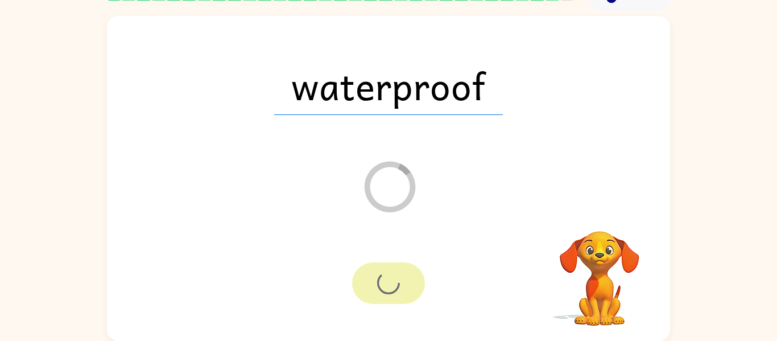
scroll to position [39, 0]
